Goal: Book appointment/travel/reservation

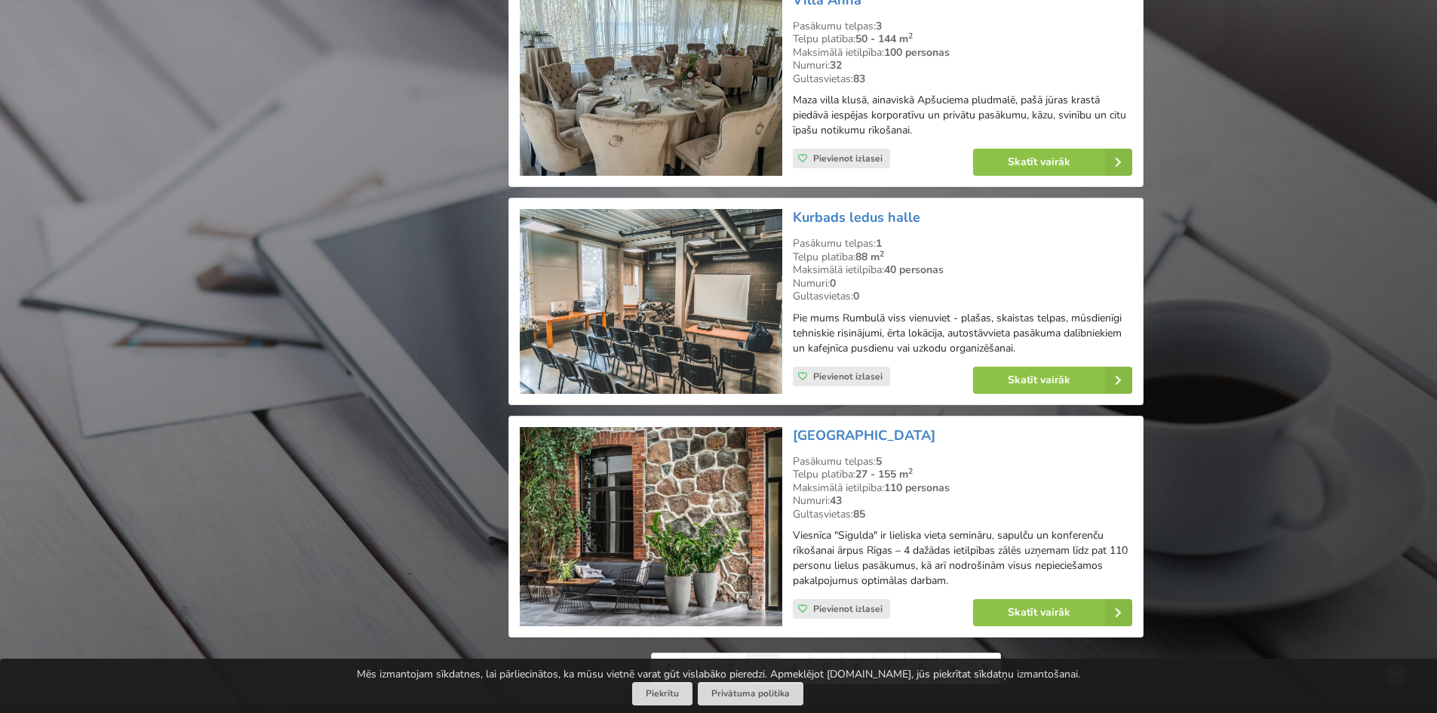
scroll to position [3320, 0]
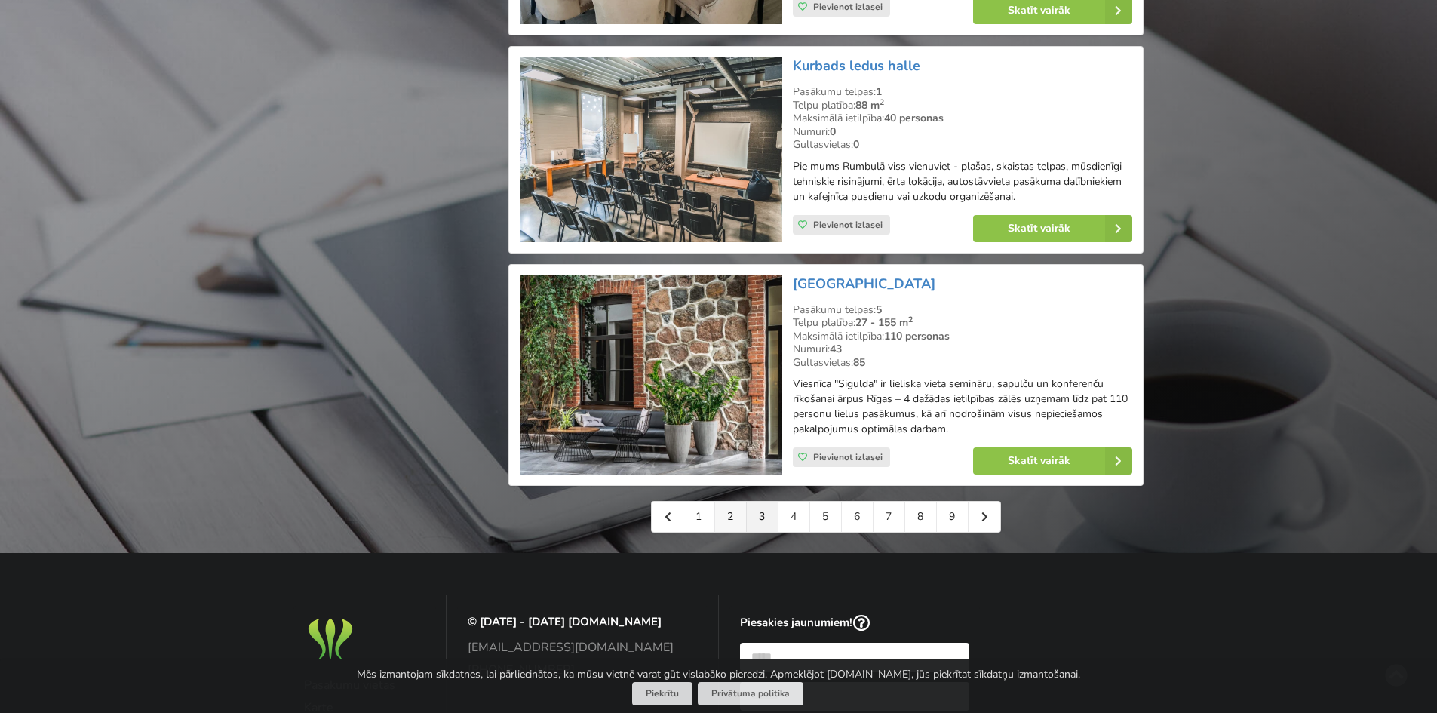
click at [738, 524] on link "2" at bounding box center [731, 517] width 32 height 30
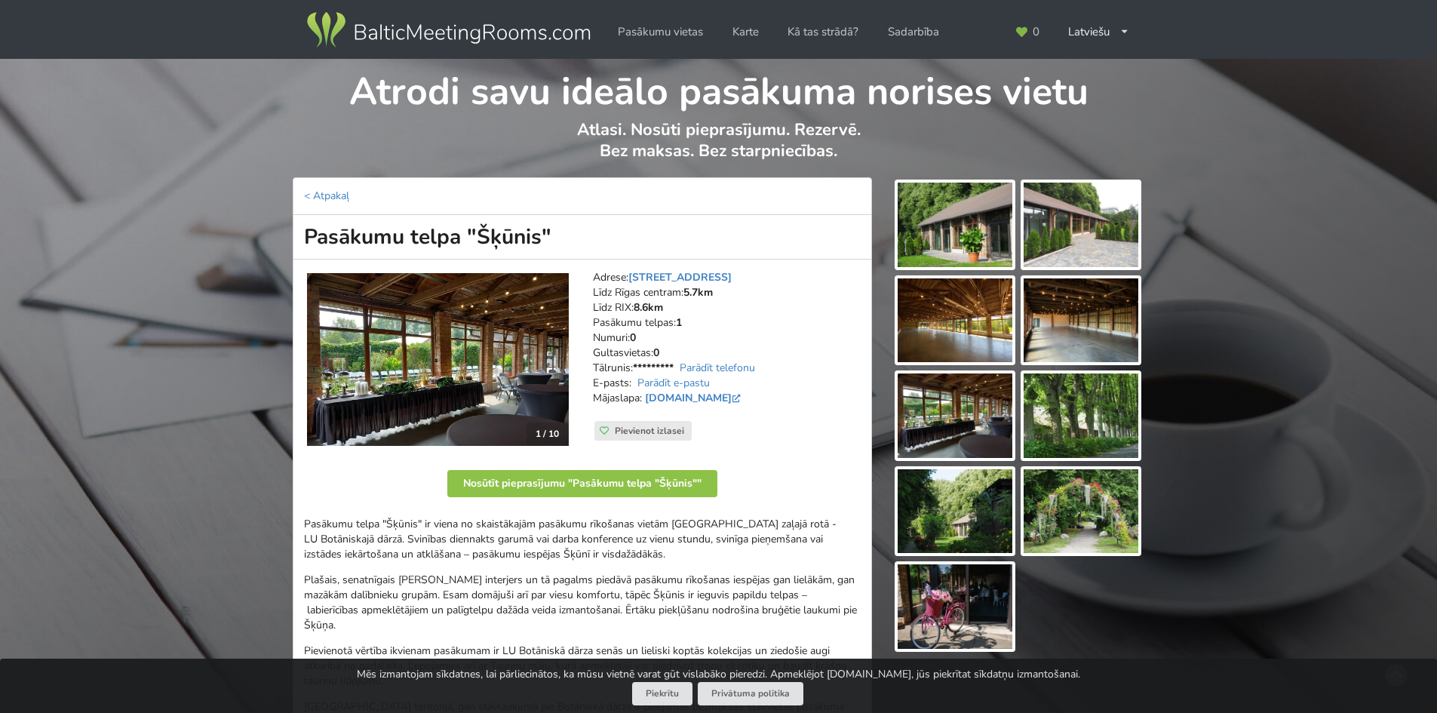
click at [529, 384] on img at bounding box center [438, 359] width 262 height 173
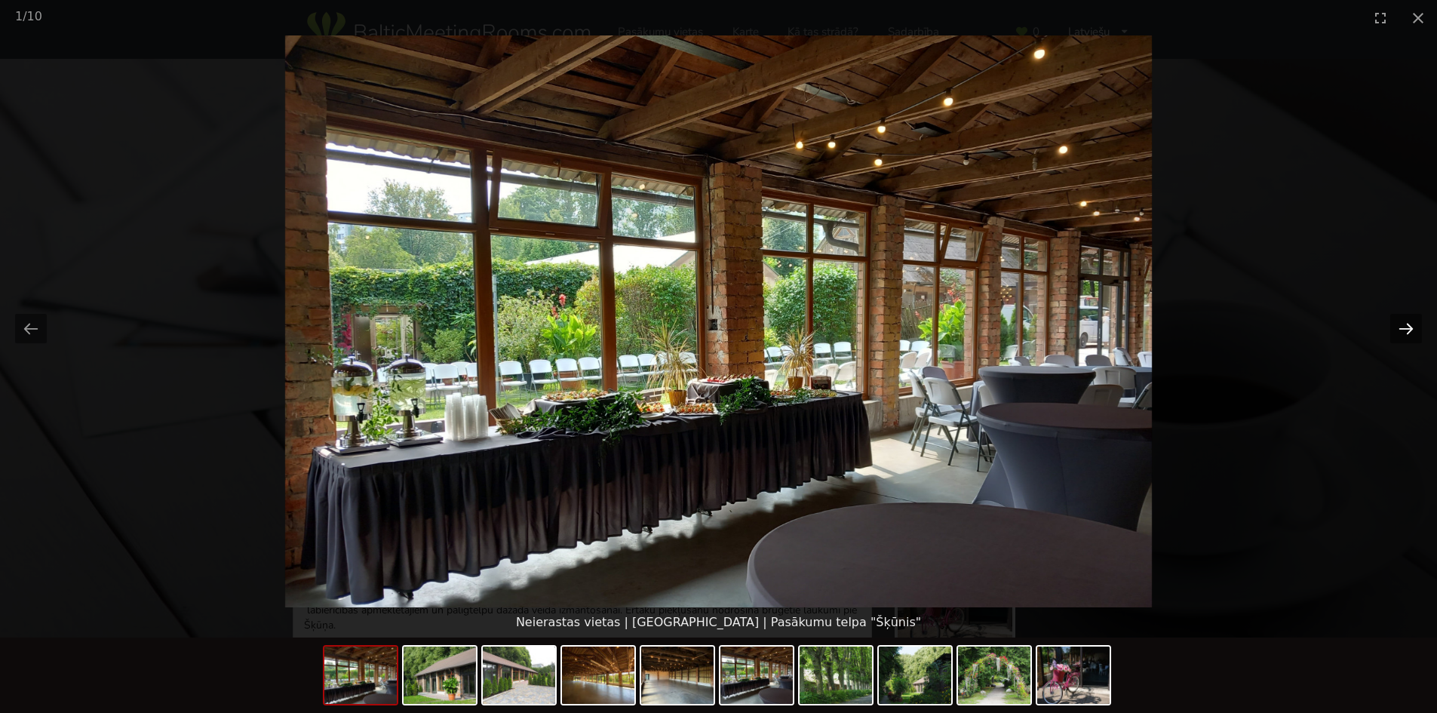
click at [1403, 324] on button "Next slide" at bounding box center [1406, 328] width 32 height 29
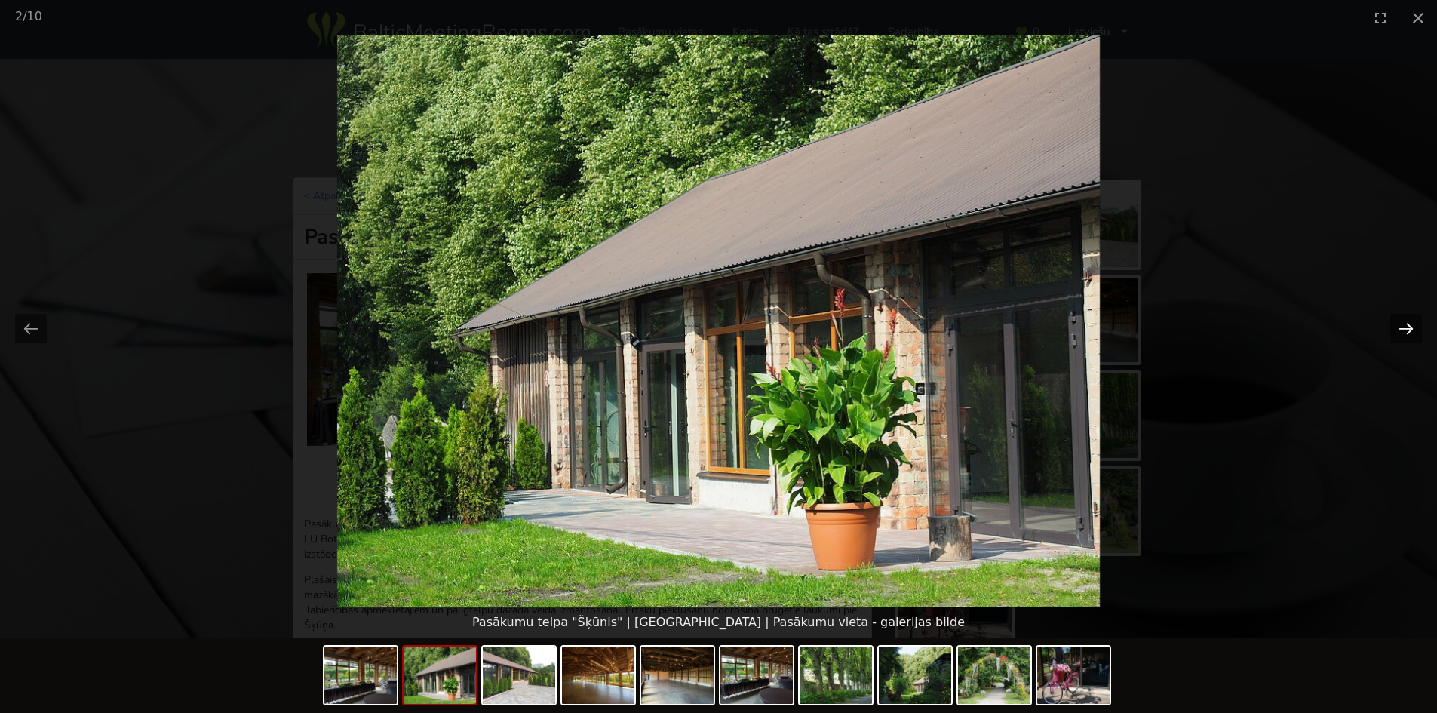
click at [1403, 324] on button "Next slide" at bounding box center [1406, 328] width 32 height 29
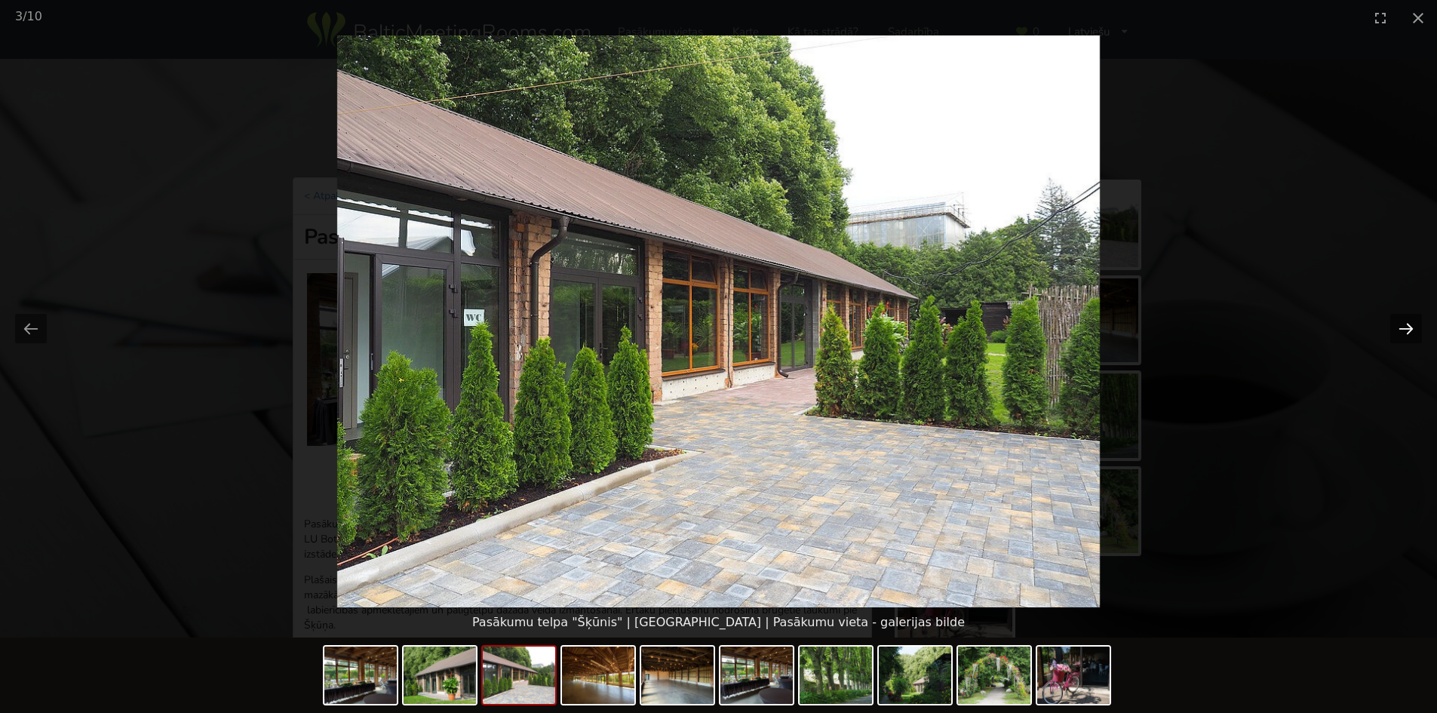
click at [1403, 324] on button "Next slide" at bounding box center [1406, 328] width 32 height 29
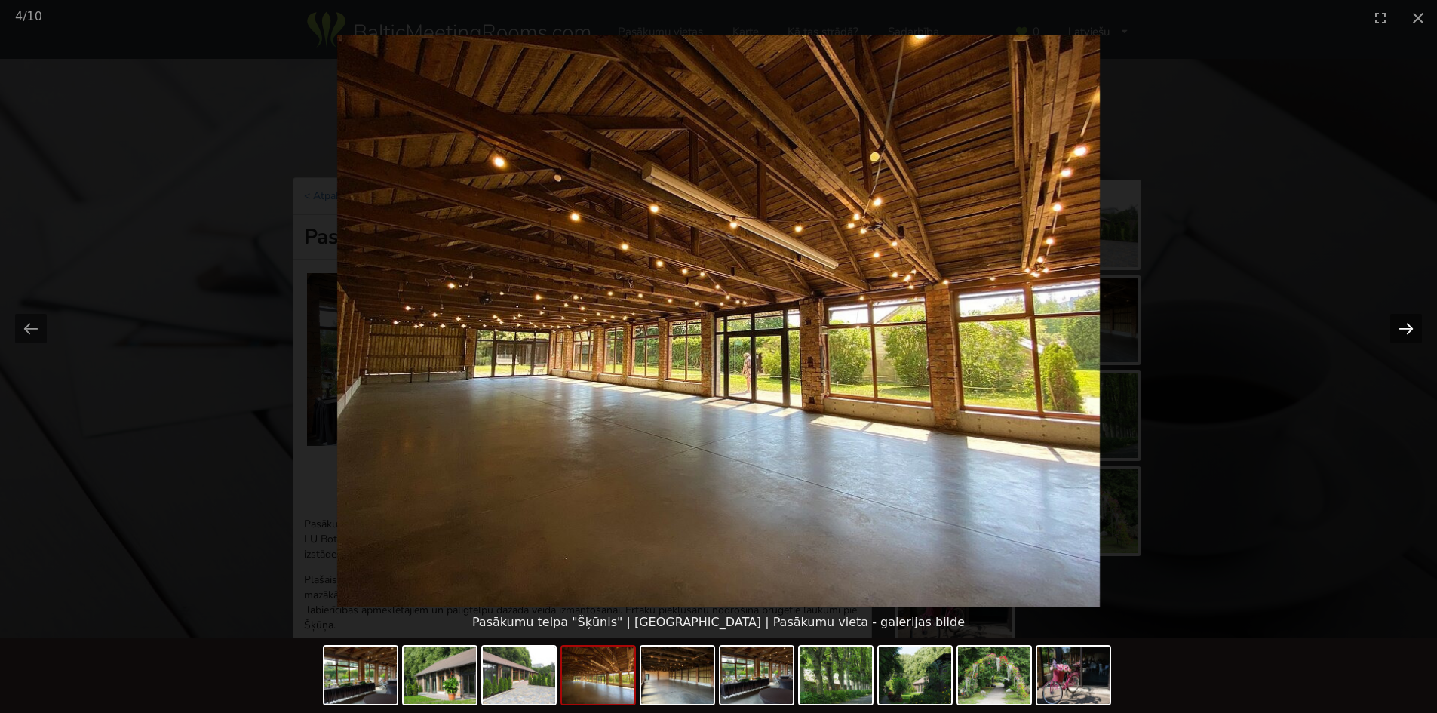
click at [1403, 324] on button "Next slide" at bounding box center [1406, 328] width 32 height 29
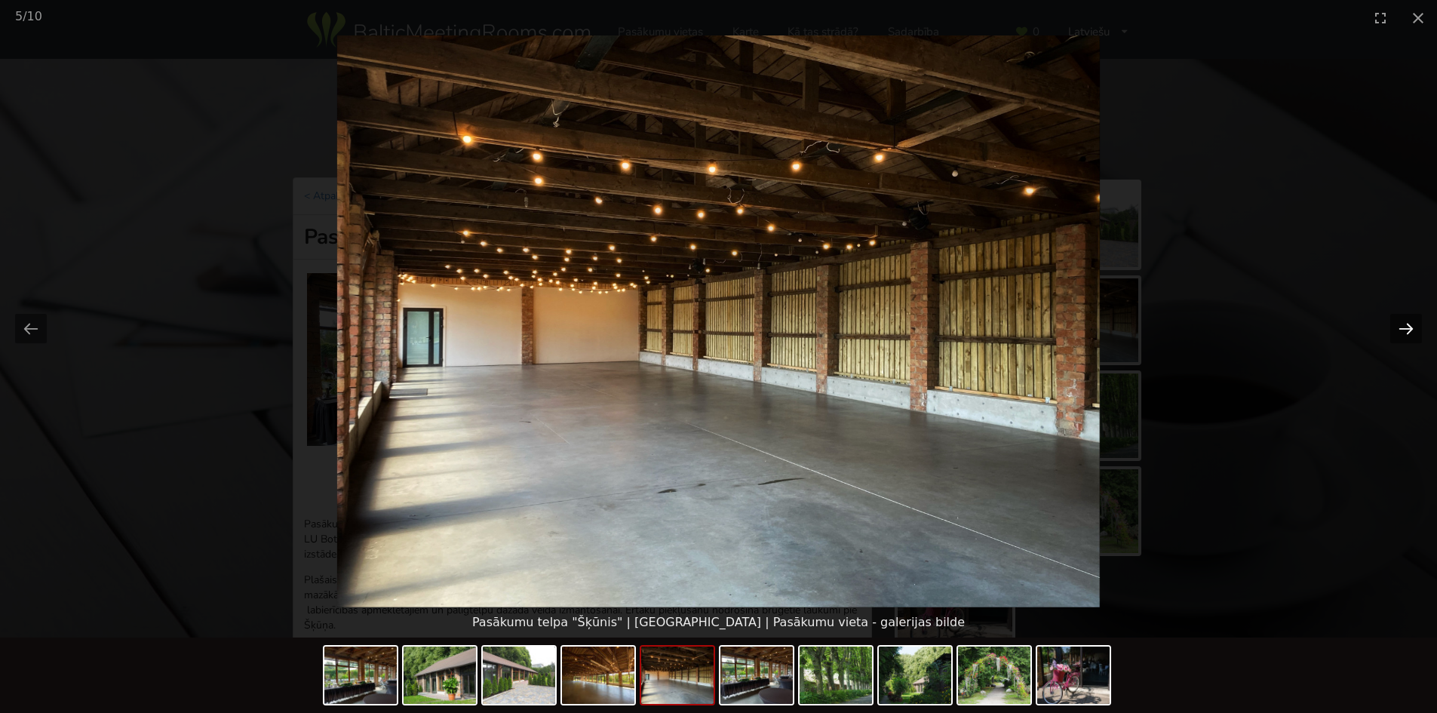
click at [1403, 324] on button "Next slide" at bounding box center [1406, 328] width 32 height 29
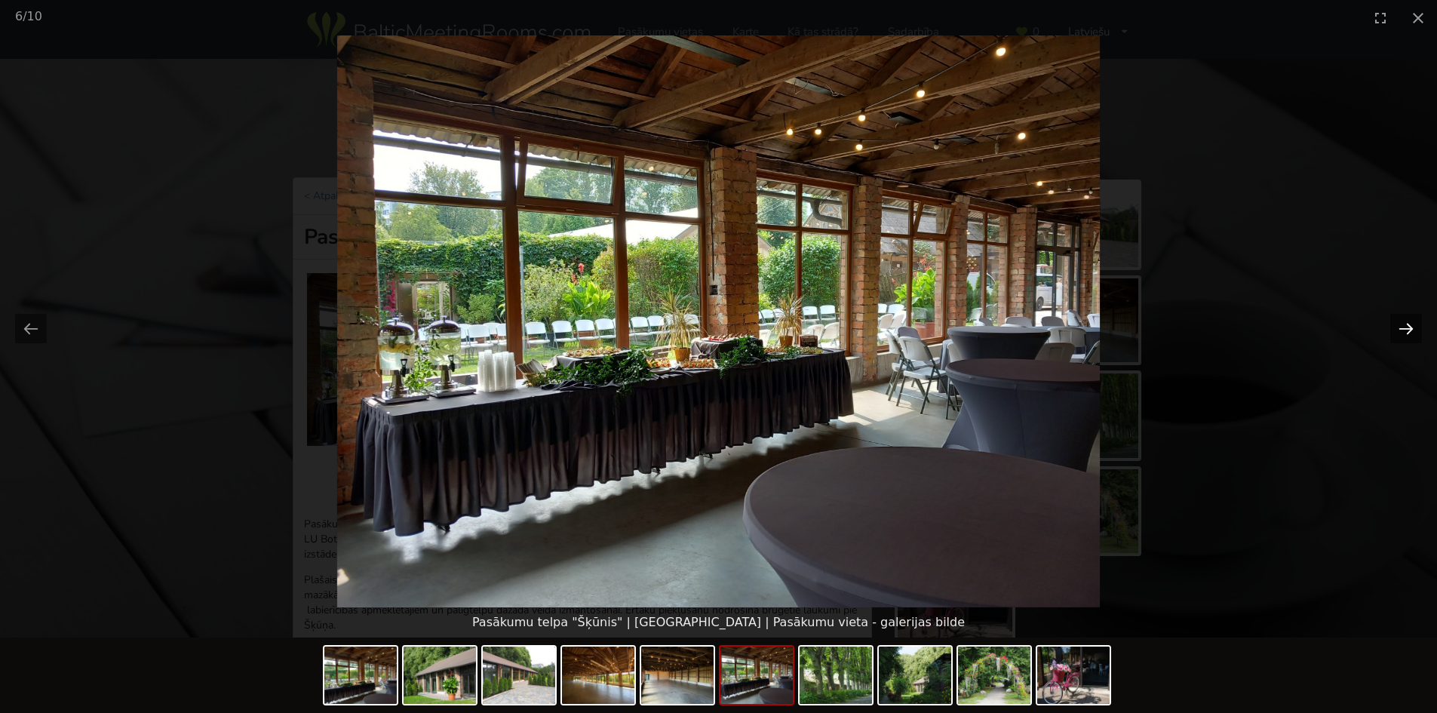
click at [1403, 324] on button "Next slide" at bounding box center [1406, 328] width 32 height 29
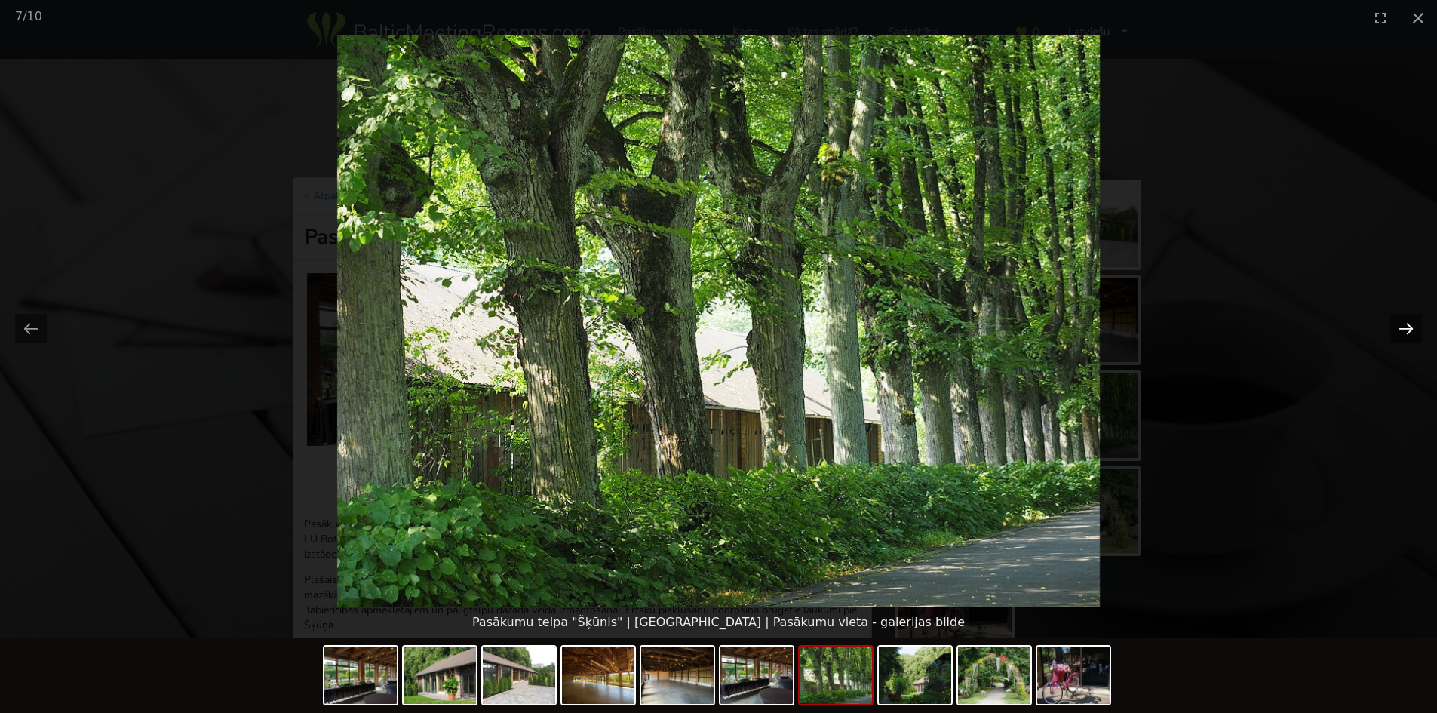
click at [1403, 324] on button "Next slide" at bounding box center [1406, 328] width 32 height 29
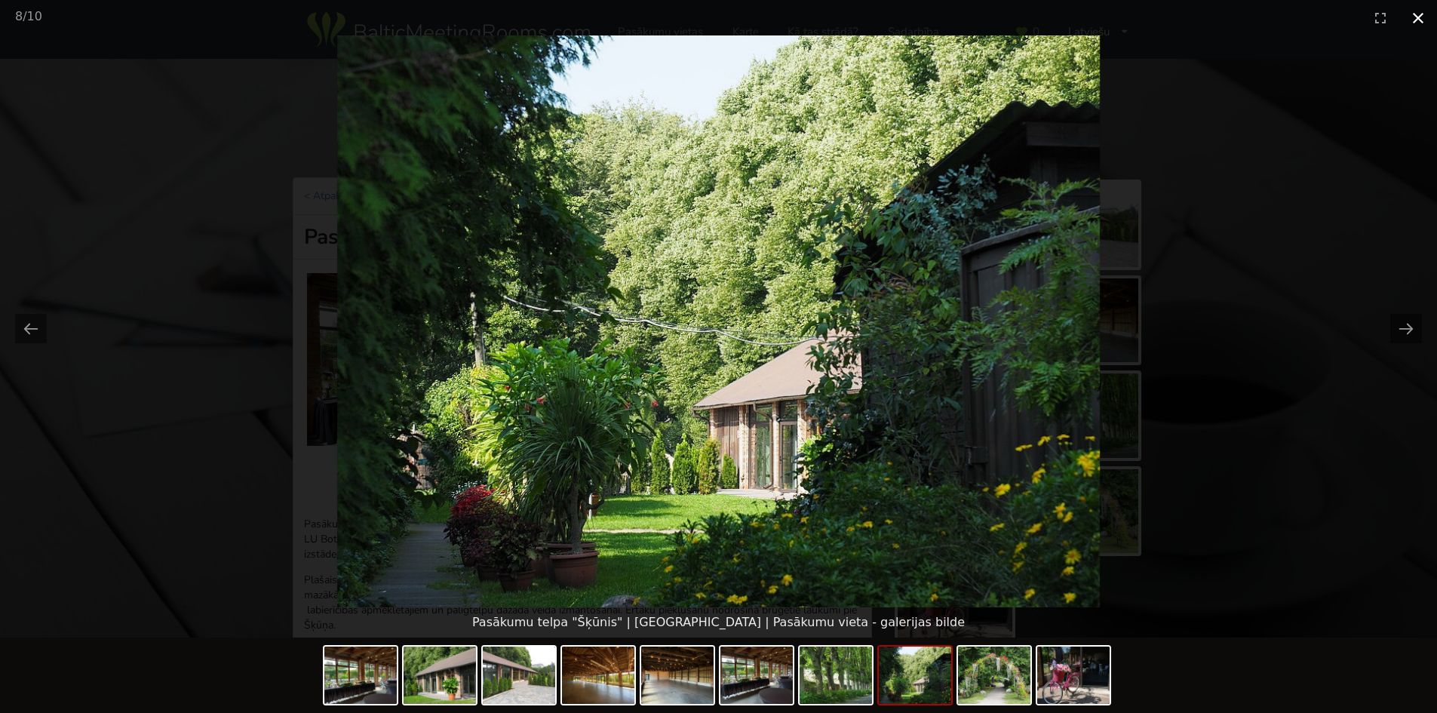
click at [1424, 18] on button "Close gallery" at bounding box center [1418, 17] width 38 height 35
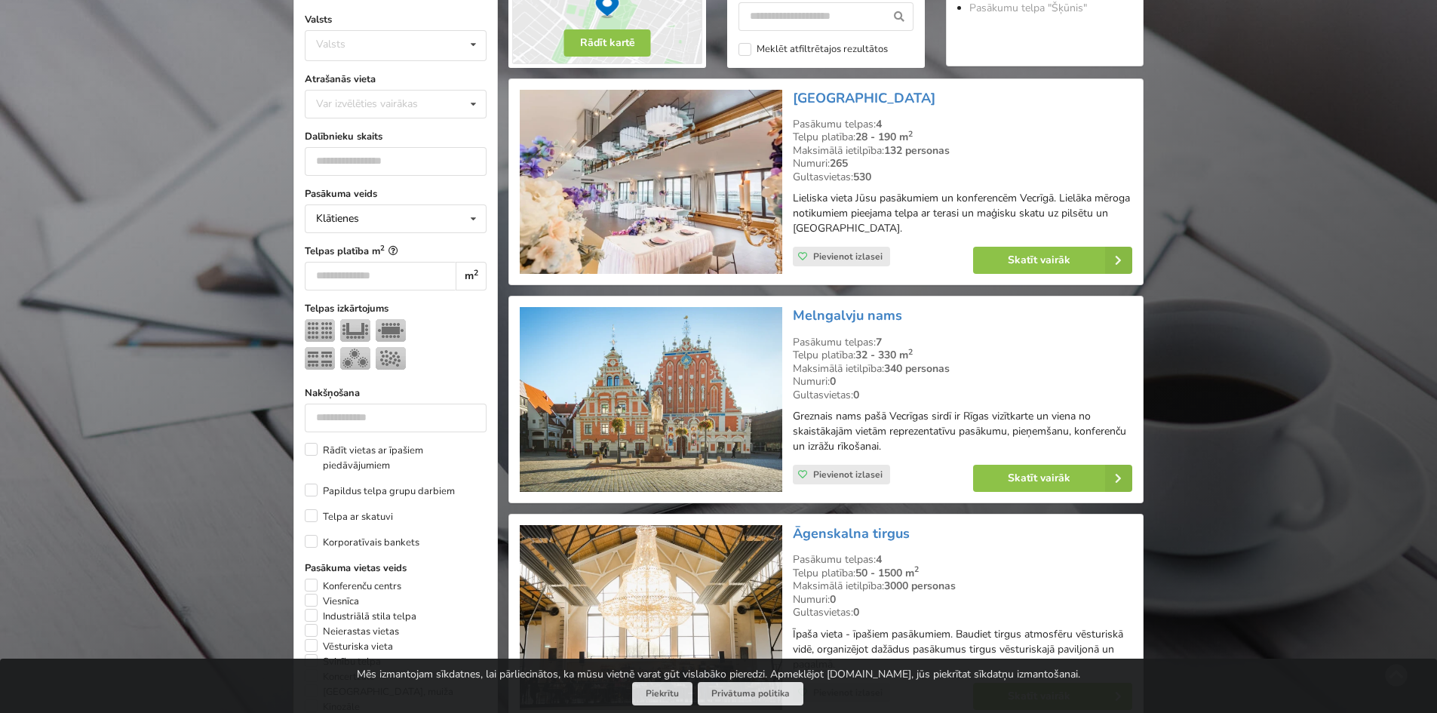
scroll to position [151, 0]
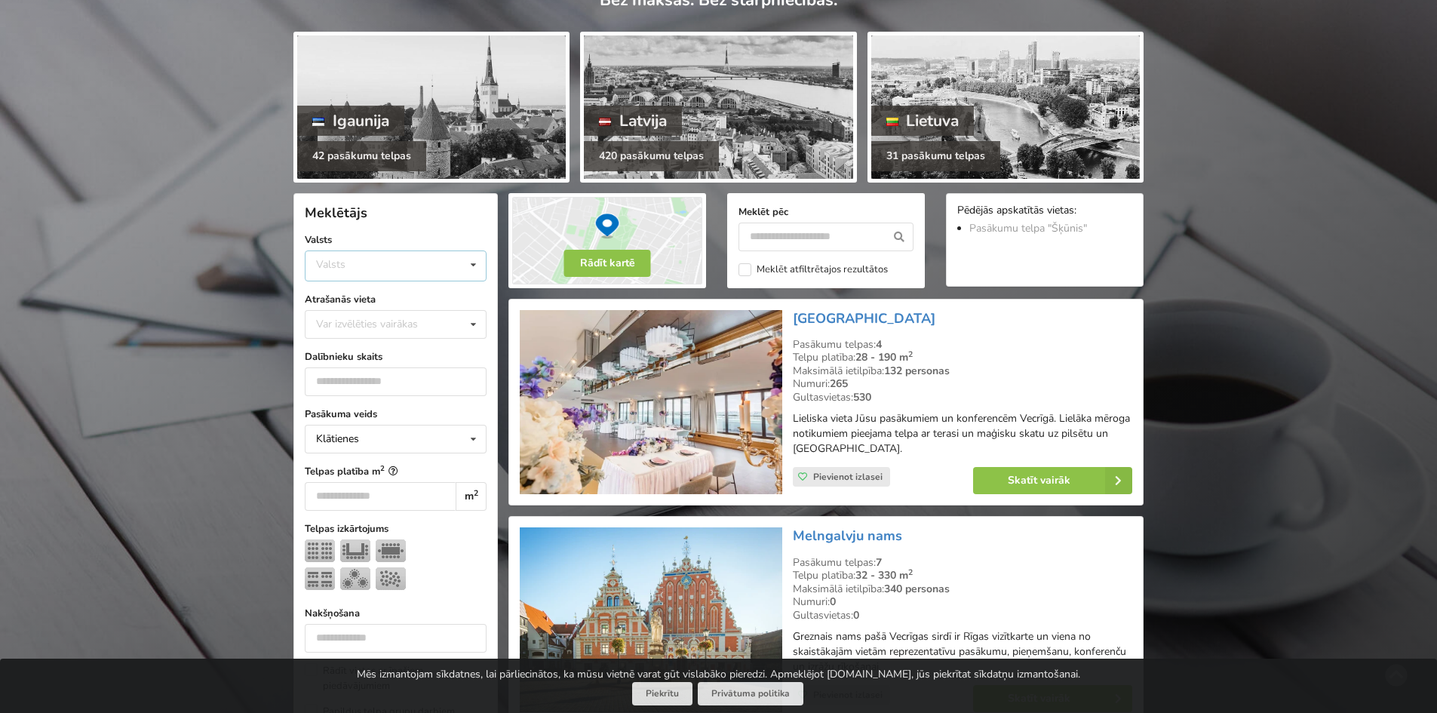
click at [386, 269] on div "Valsts Igaunija Latvija Lietuva" at bounding box center [396, 265] width 182 height 31
click at [348, 320] on div "Var izvēlēties vairākas" at bounding box center [382, 323] width 140 height 17
click at [345, 507] on div "Rīga" at bounding box center [396, 519] width 180 height 28
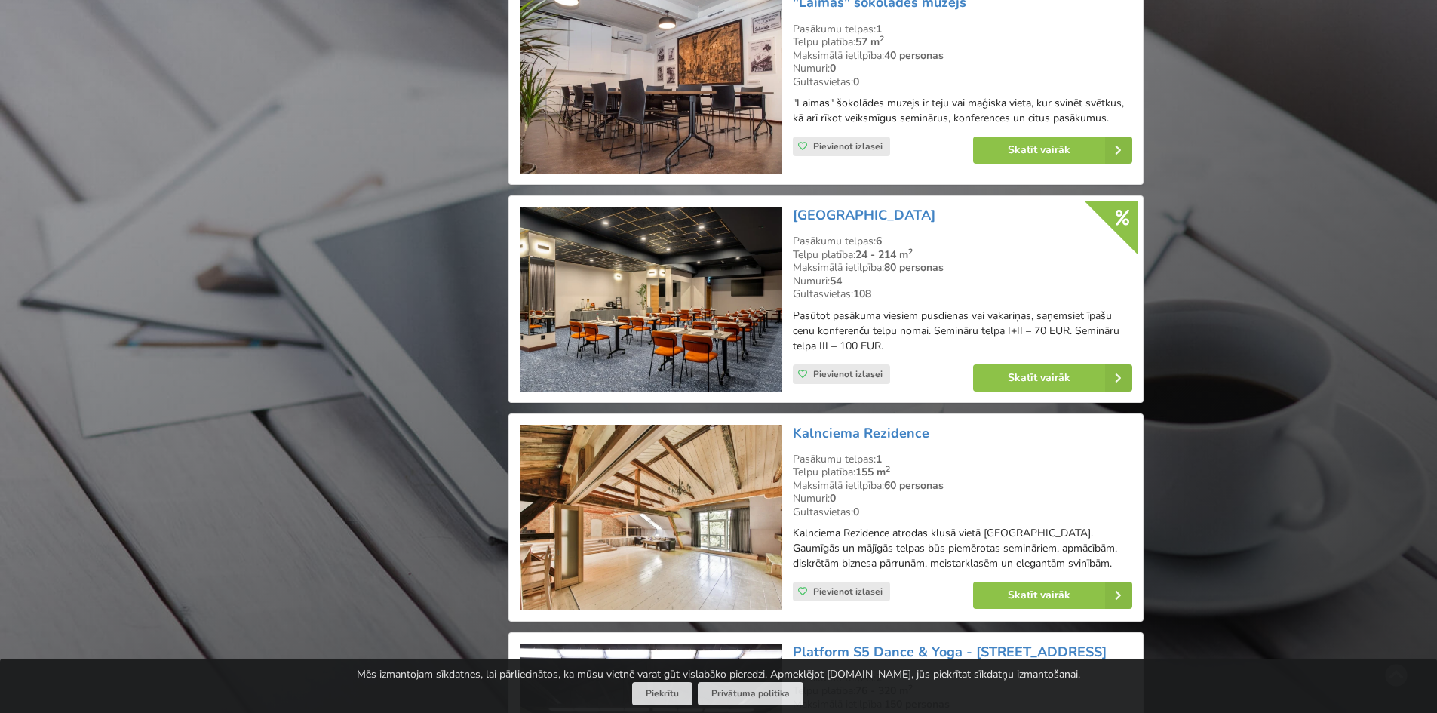
scroll to position [2753, 0]
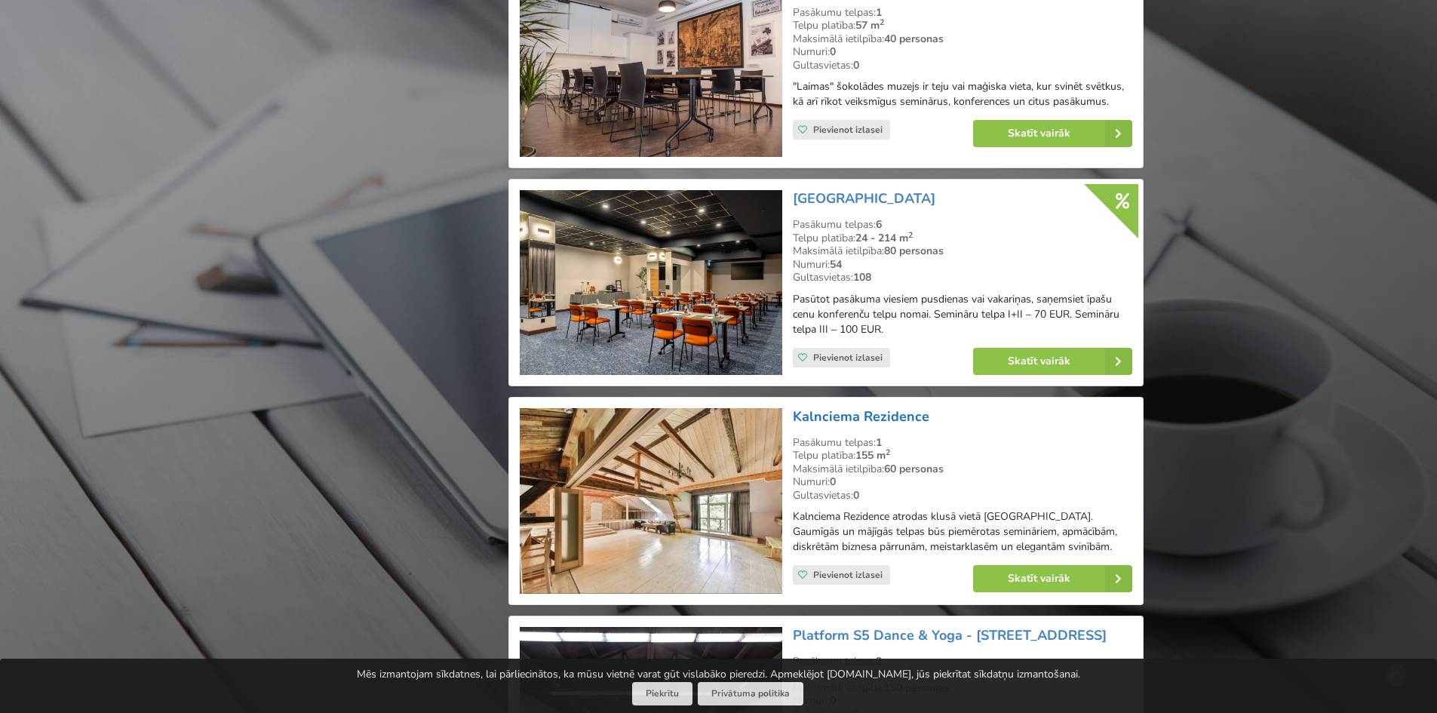
click at [811, 407] on link "Kalnciema Rezidence" at bounding box center [861, 416] width 137 height 18
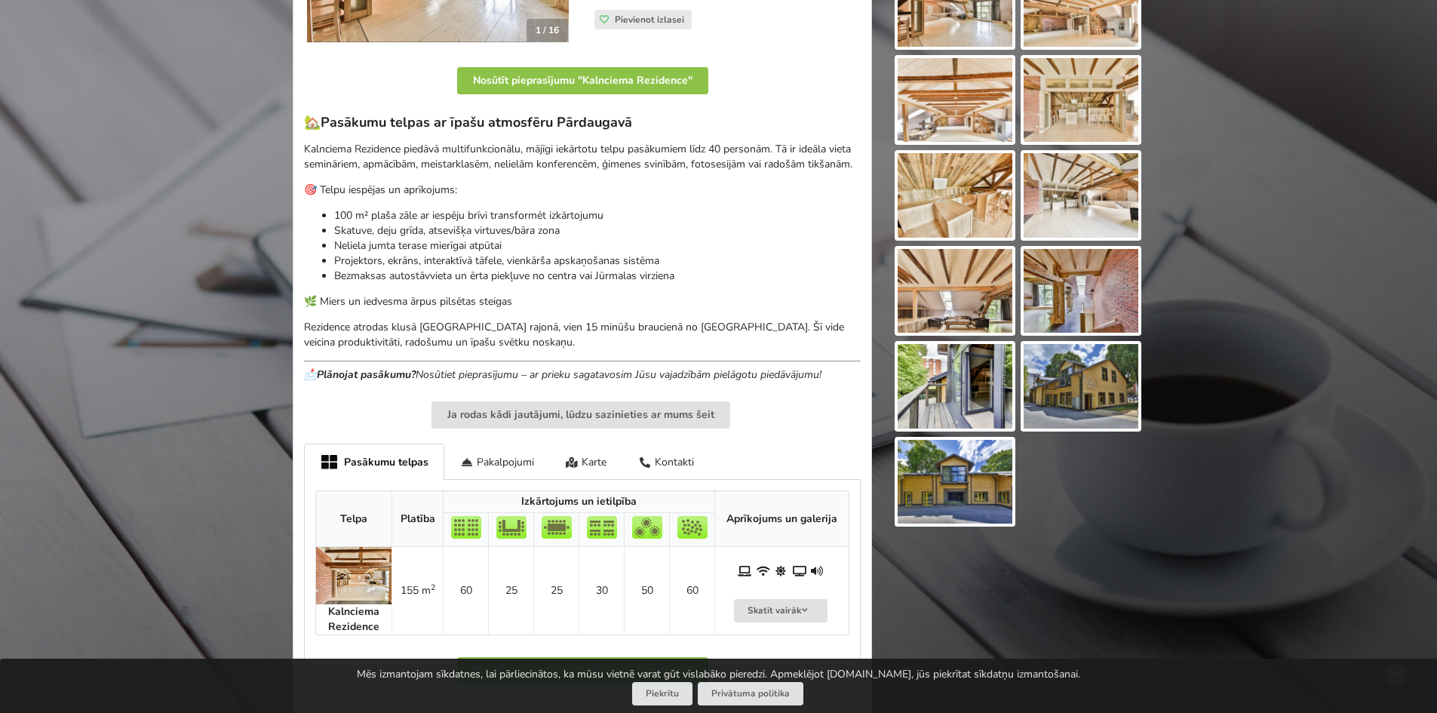
scroll to position [644, 0]
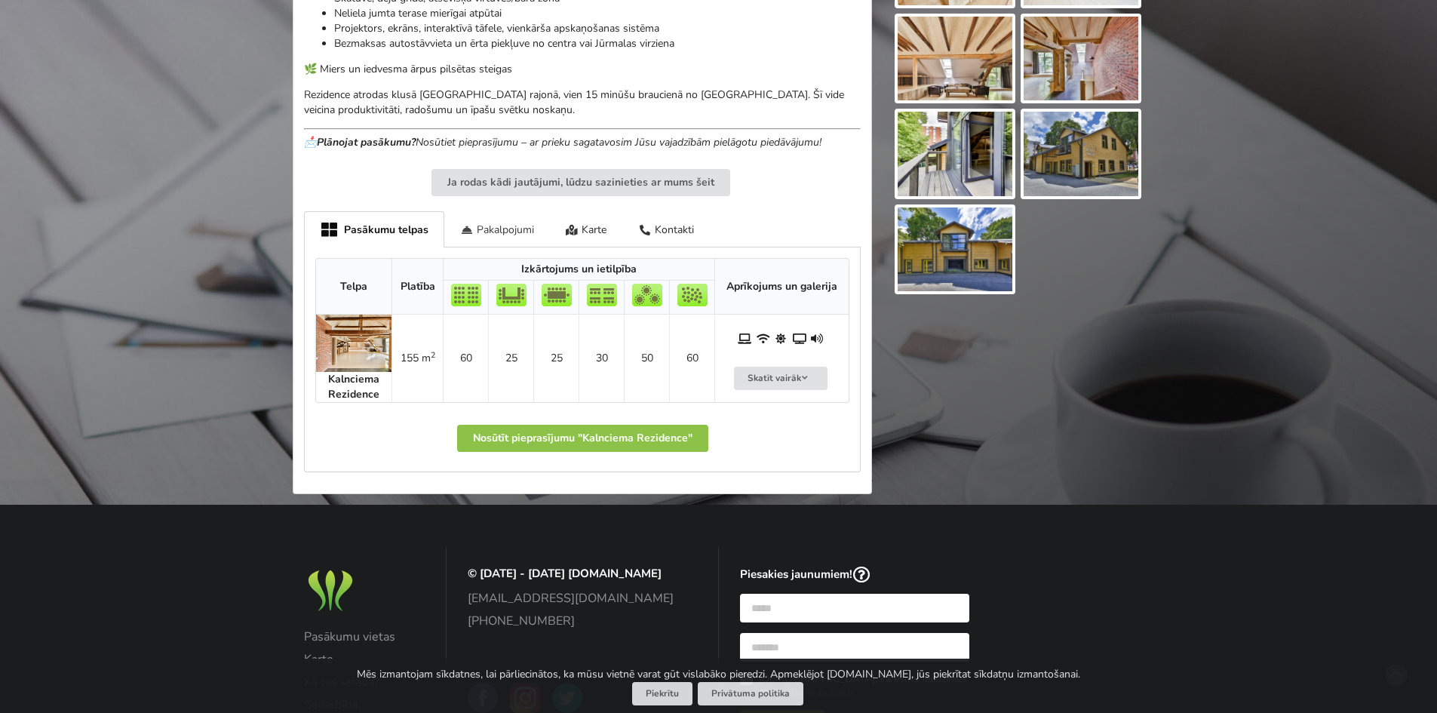
click at [489, 229] on div "Pakalpojumi" at bounding box center [497, 228] width 106 height 35
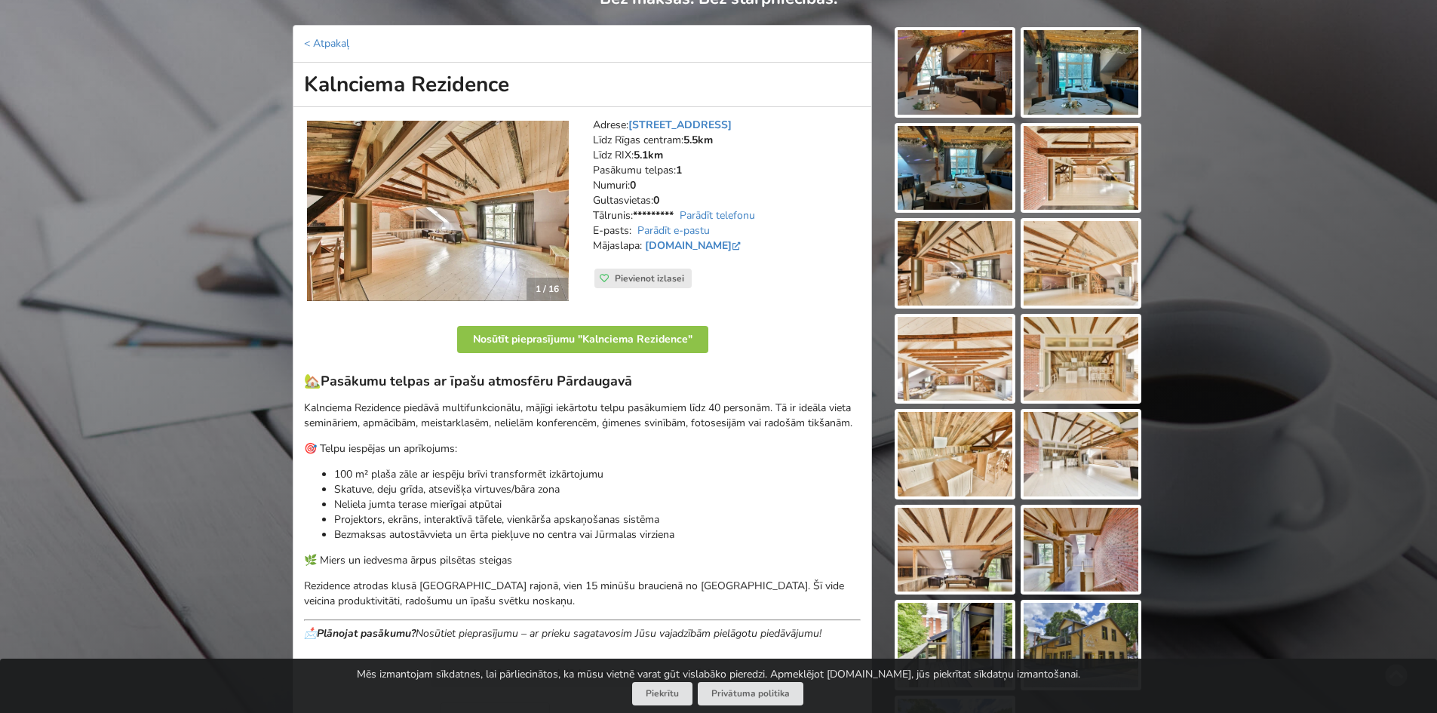
scroll to position [0, 0]
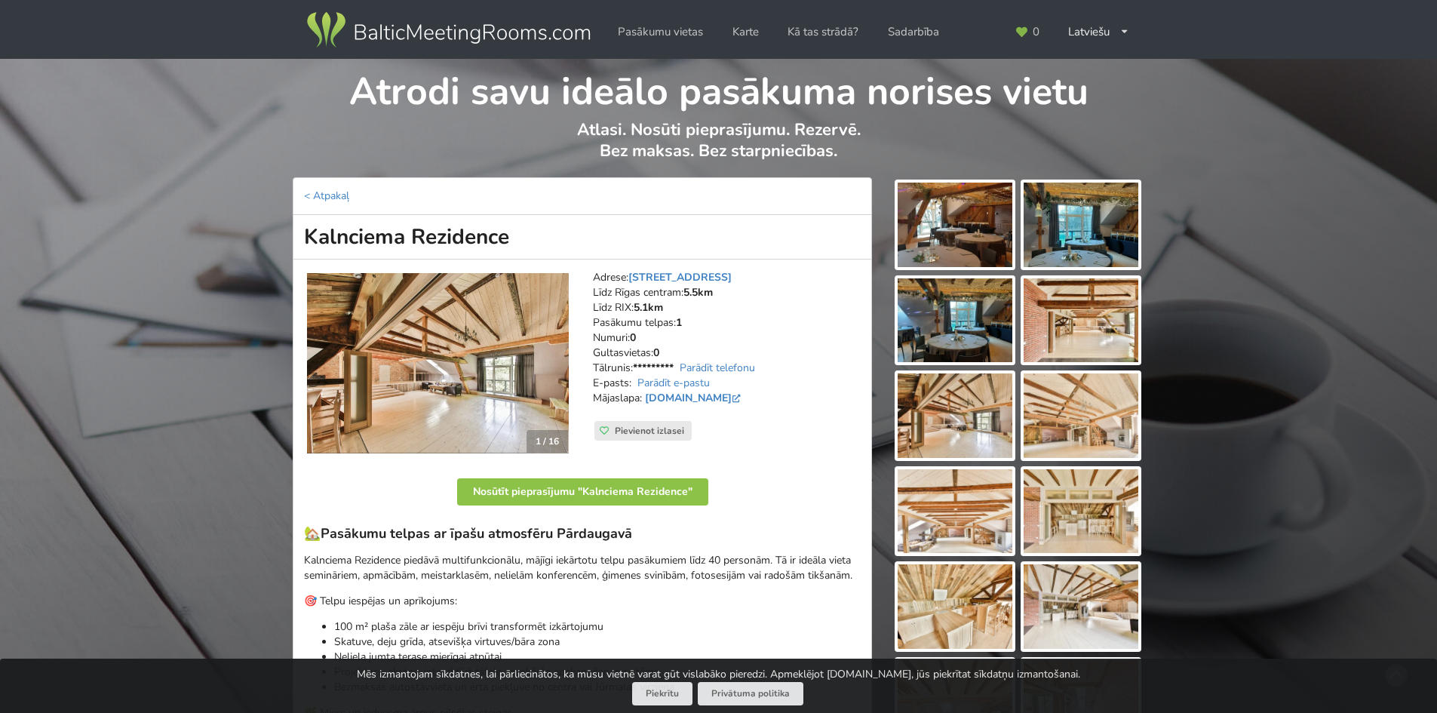
click at [508, 390] on img at bounding box center [438, 363] width 262 height 181
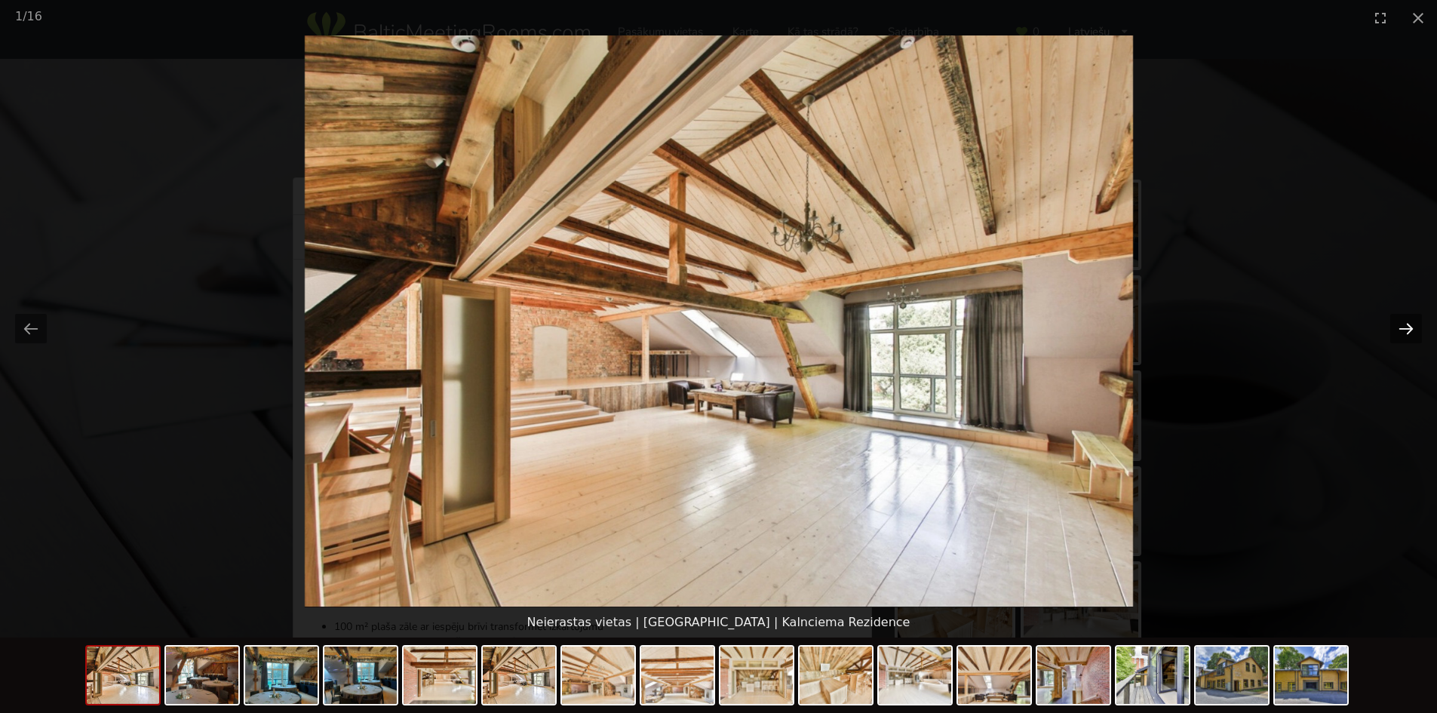
click at [1400, 330] on button "Next slide" at bounding box center [1406, 328] width 32 height 29
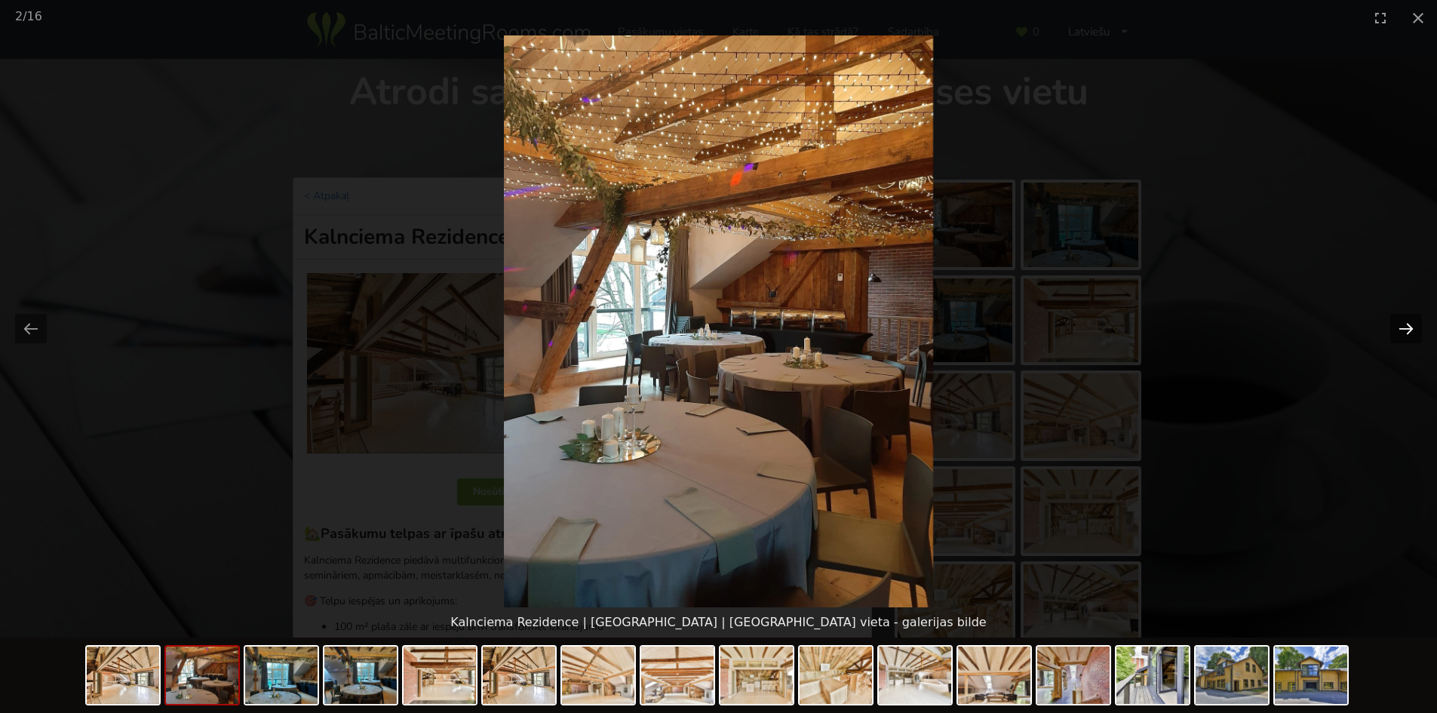
click at [1400, 330] on button "Next slide" at bounding box center [1406, 328] width 32 height 29
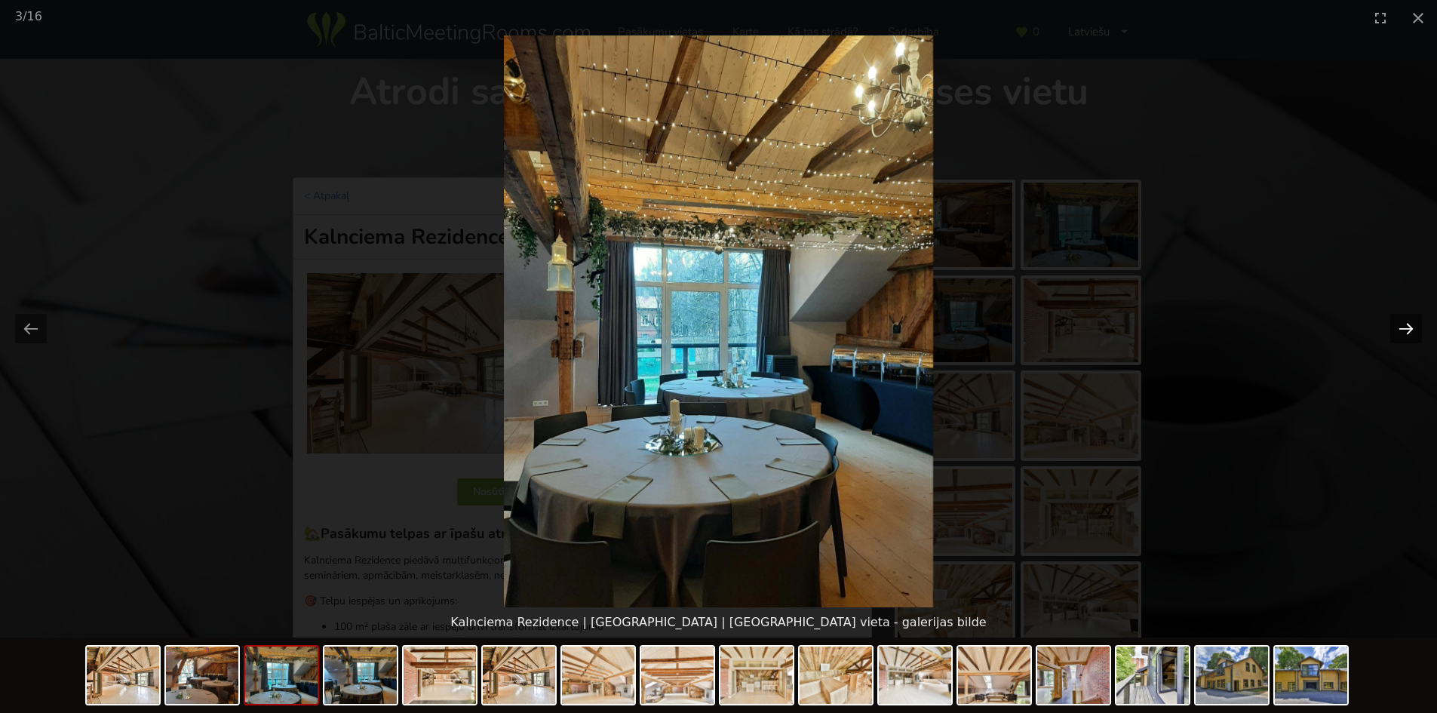
click at [1400, 330] on button "Next slide" at bounding box center [1406, 328] width 32 height 29
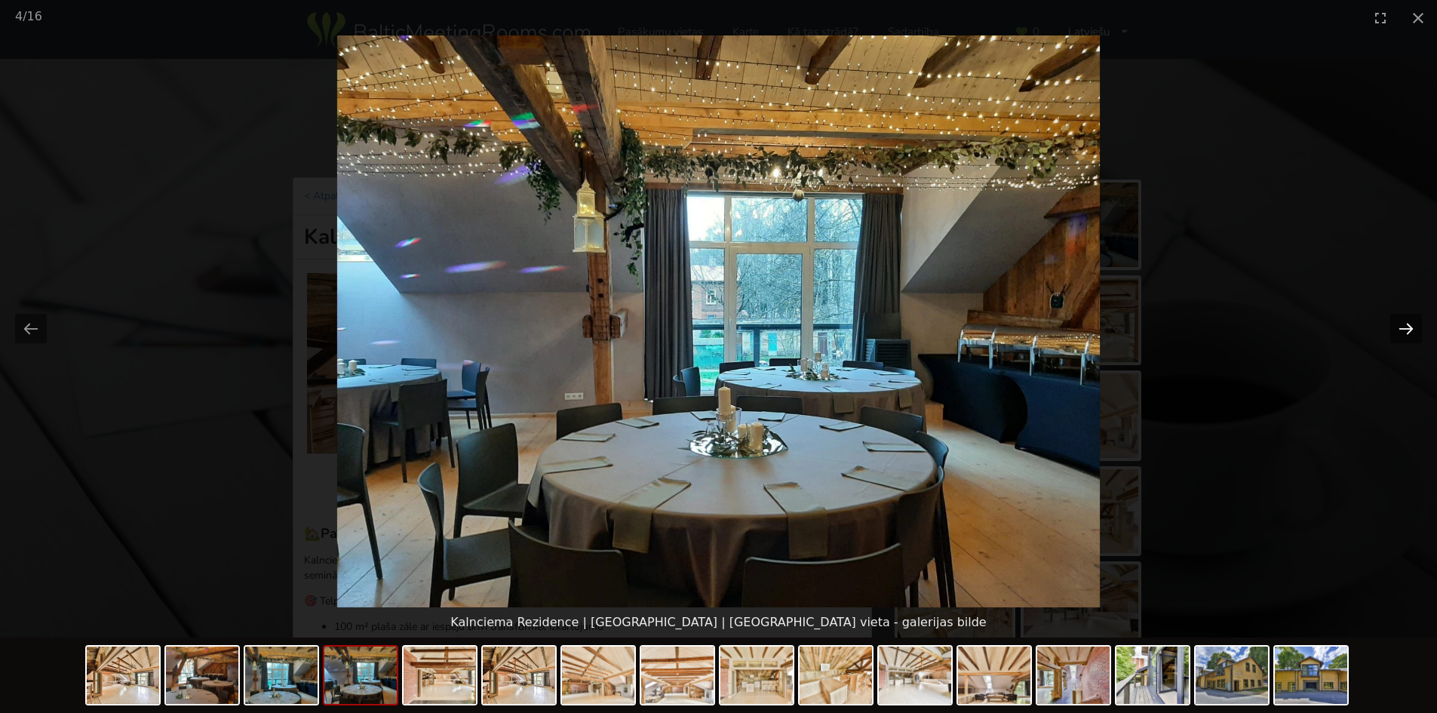
click at [1400, 330] on button "Next slide" at bounding box center [1406, 328] width 32 height 29
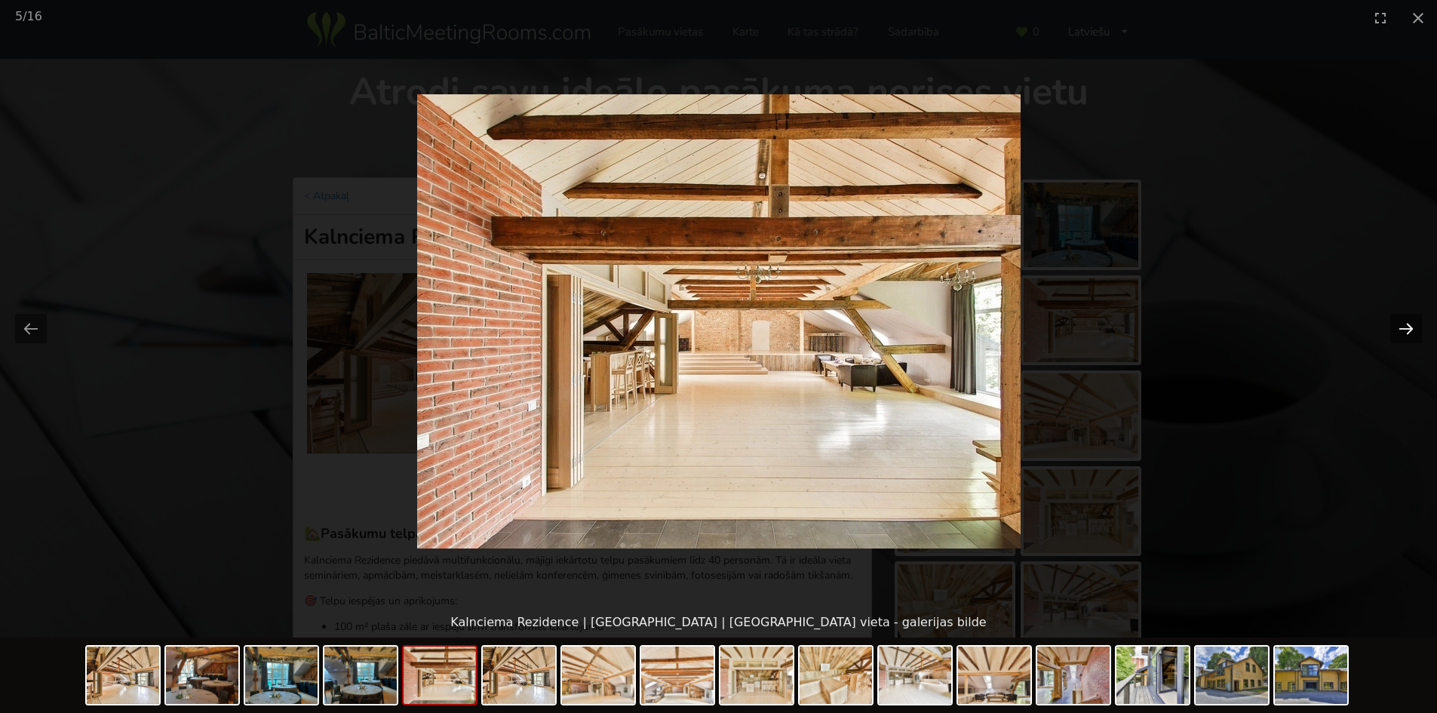
click at [1400, 330] on button "Next slide" at bounding box center [1406, 328] width 32 height 29
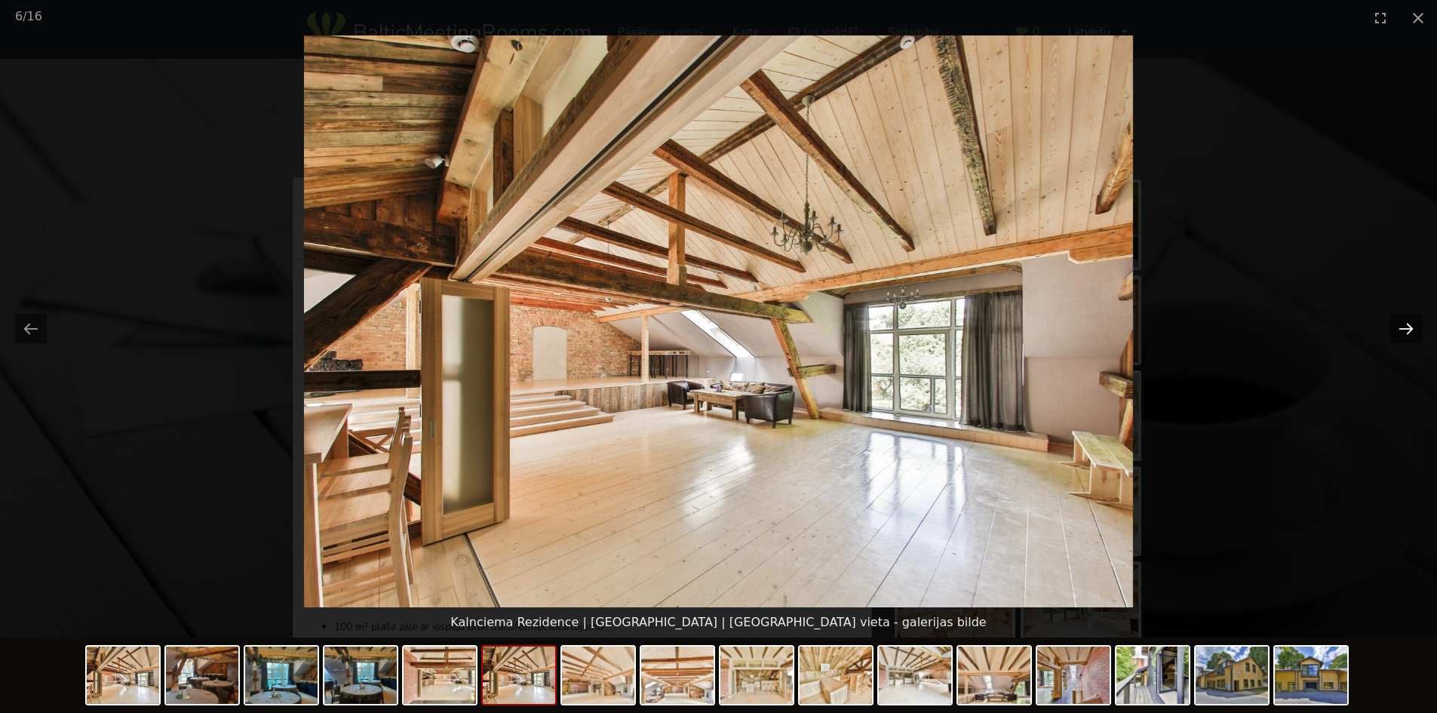
click at [1400, 330] on button "Next slide" at bounding box center [1406, 328] width 32 height 29
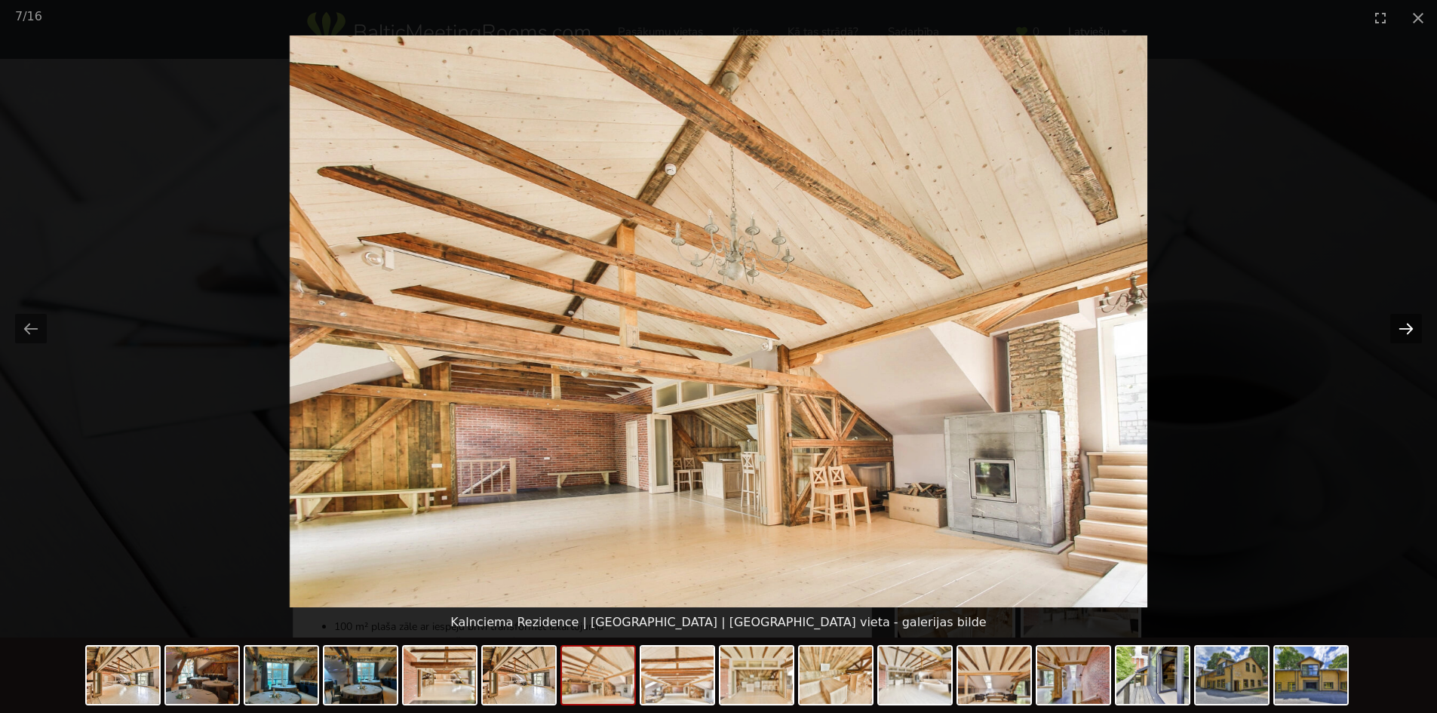
click at [1400, 330] on button "Next slide" at bounding box center [1406, 328] width 32 height 29
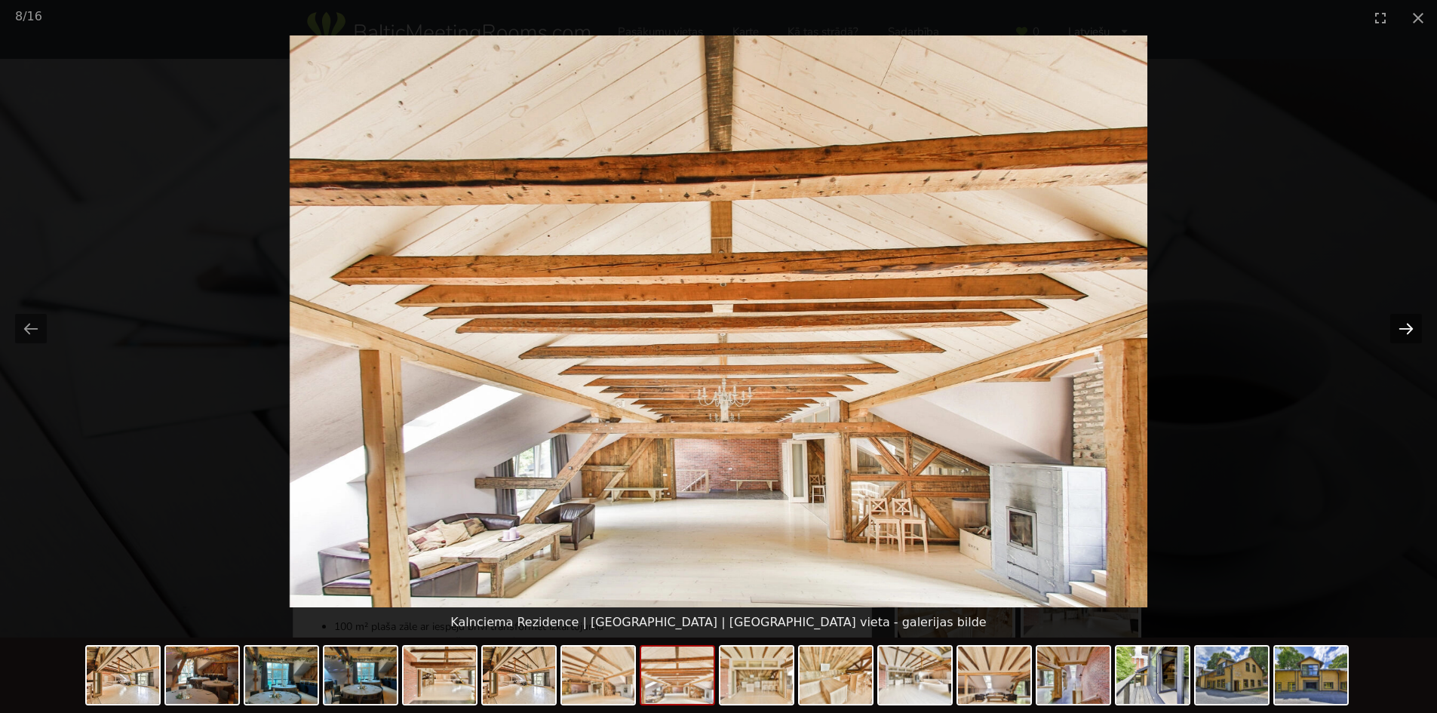
click at [1400, 330] on button "Next slide" at bounding box center [1406, 328] width 32 height 29
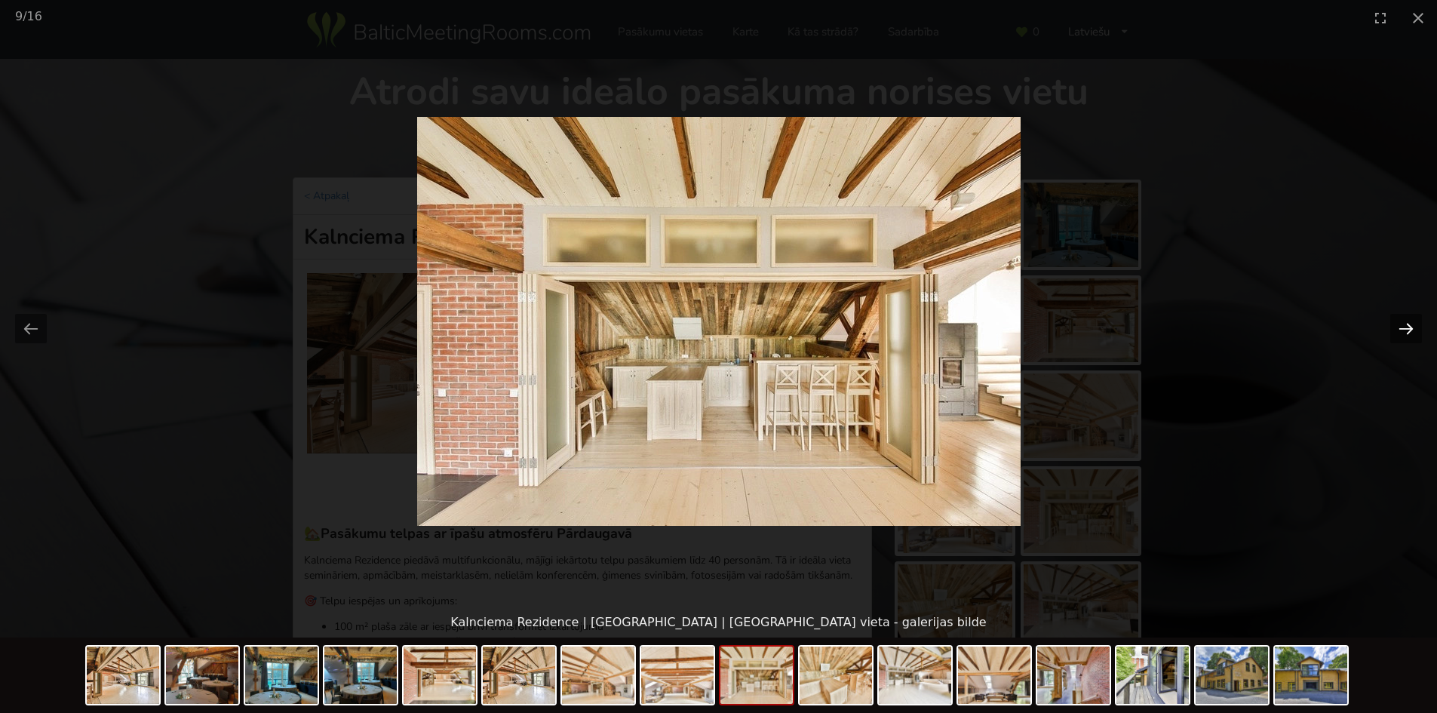
click at [1400, 330] on button "Next slide" at bounding box center [1406, 328] width 32 height 29
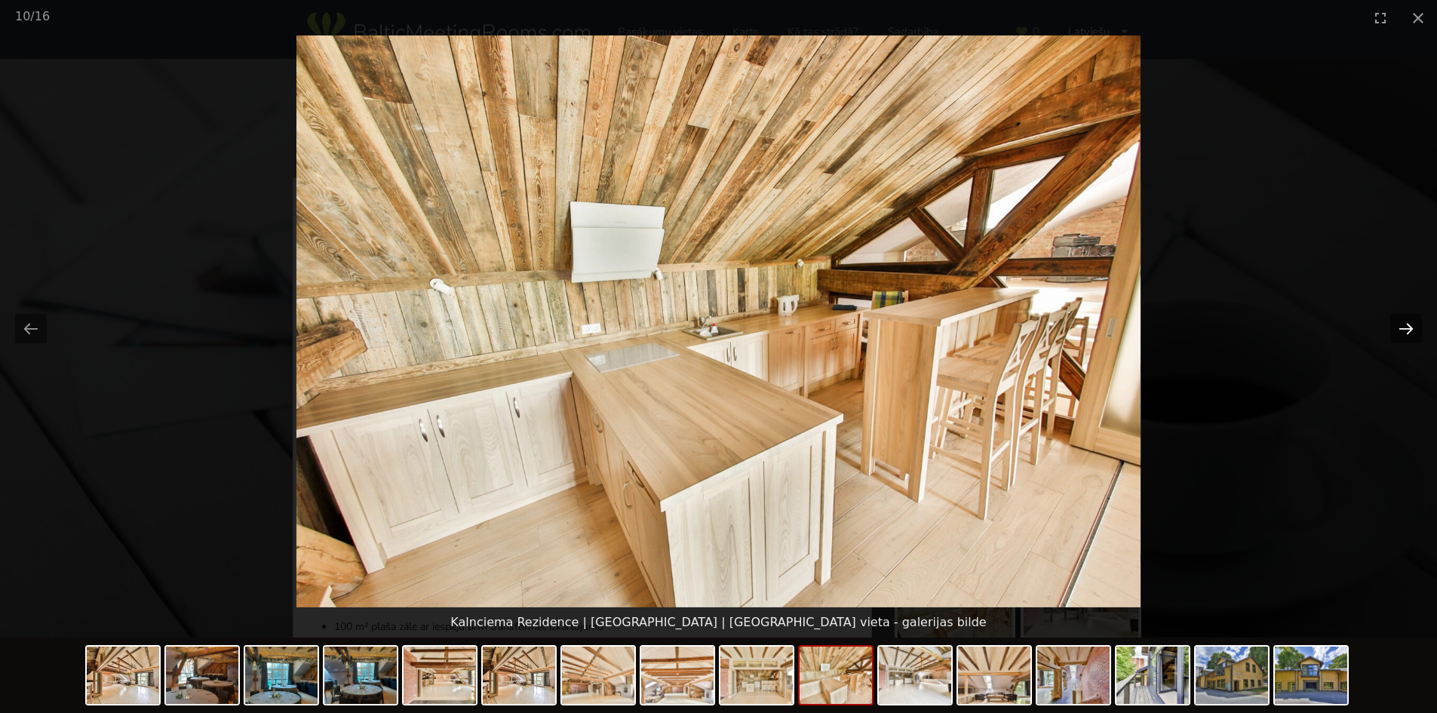
click at [1400, 330] on button "Next slide" at bounding box center [1406, 328] width 32 height 29
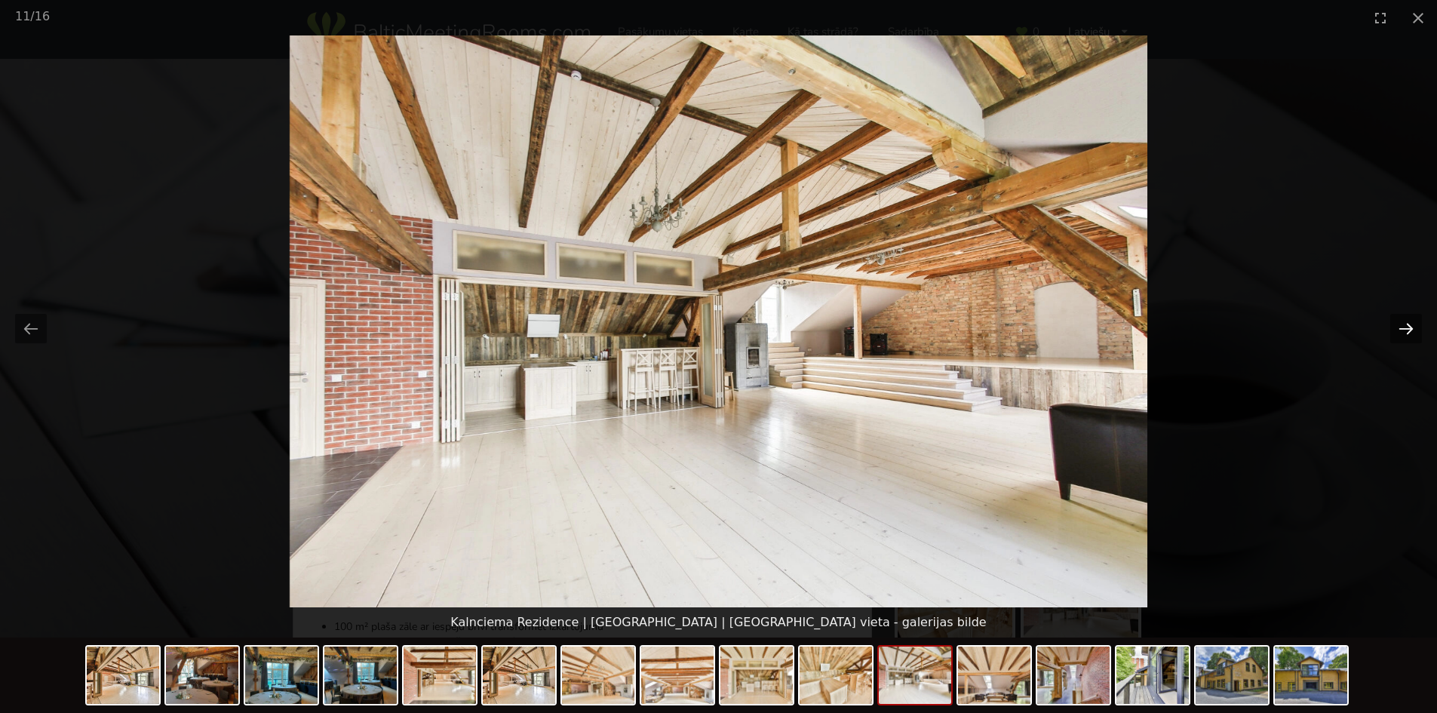
click at [1400, 330] on button "Next slide" at bounding box center [1406, 328] width 32 height 29
